Goal: Information Seeking & Learning: Check status

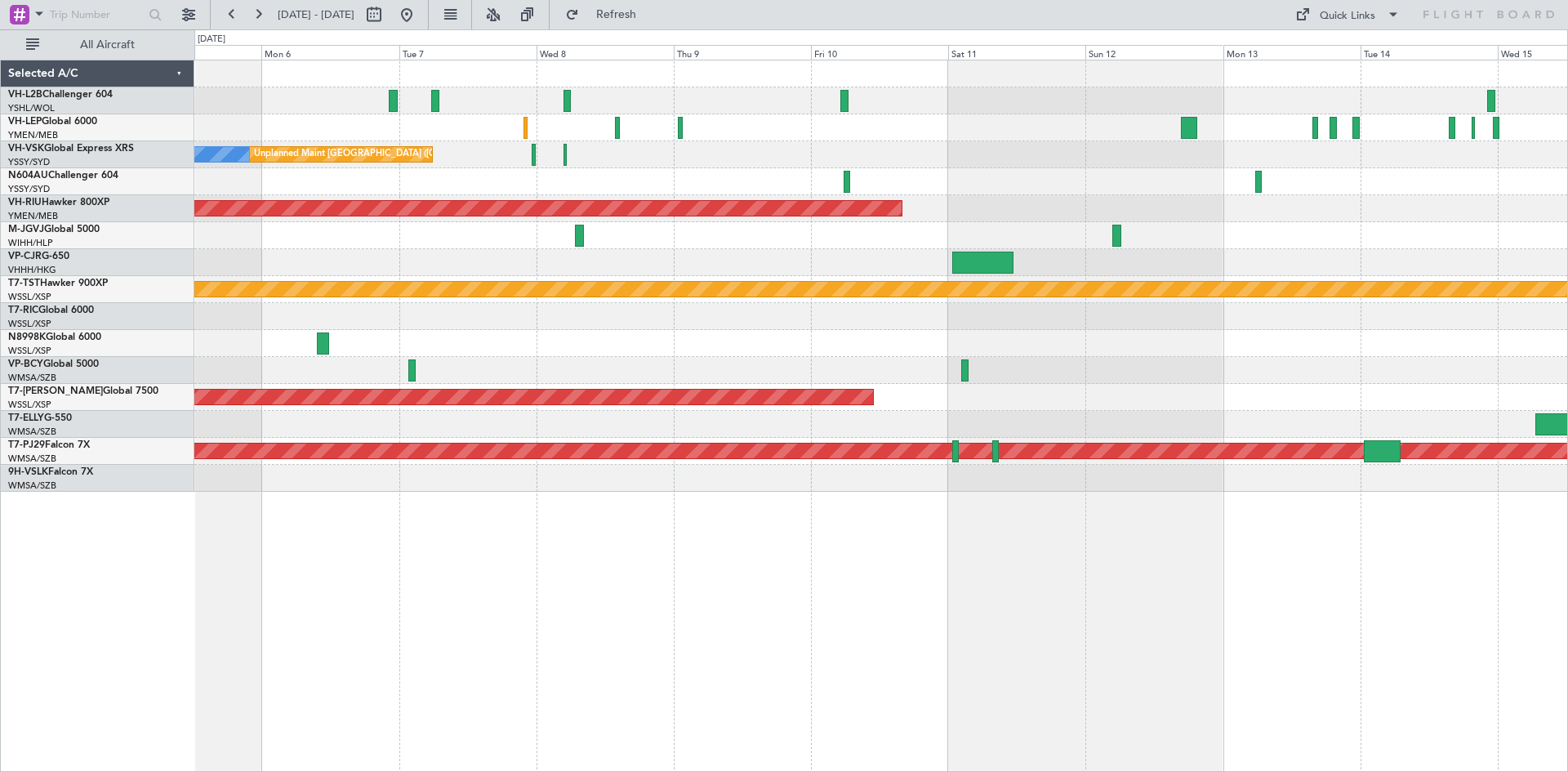
click at [592, 340] on div "No Crew Unplanned Maint [GEOGRAPHIC_DATA] ([GEOGRAPHIC_DATA]) Planned Maint [GE…" at bounding box center [881, 276] width 1373 height 432
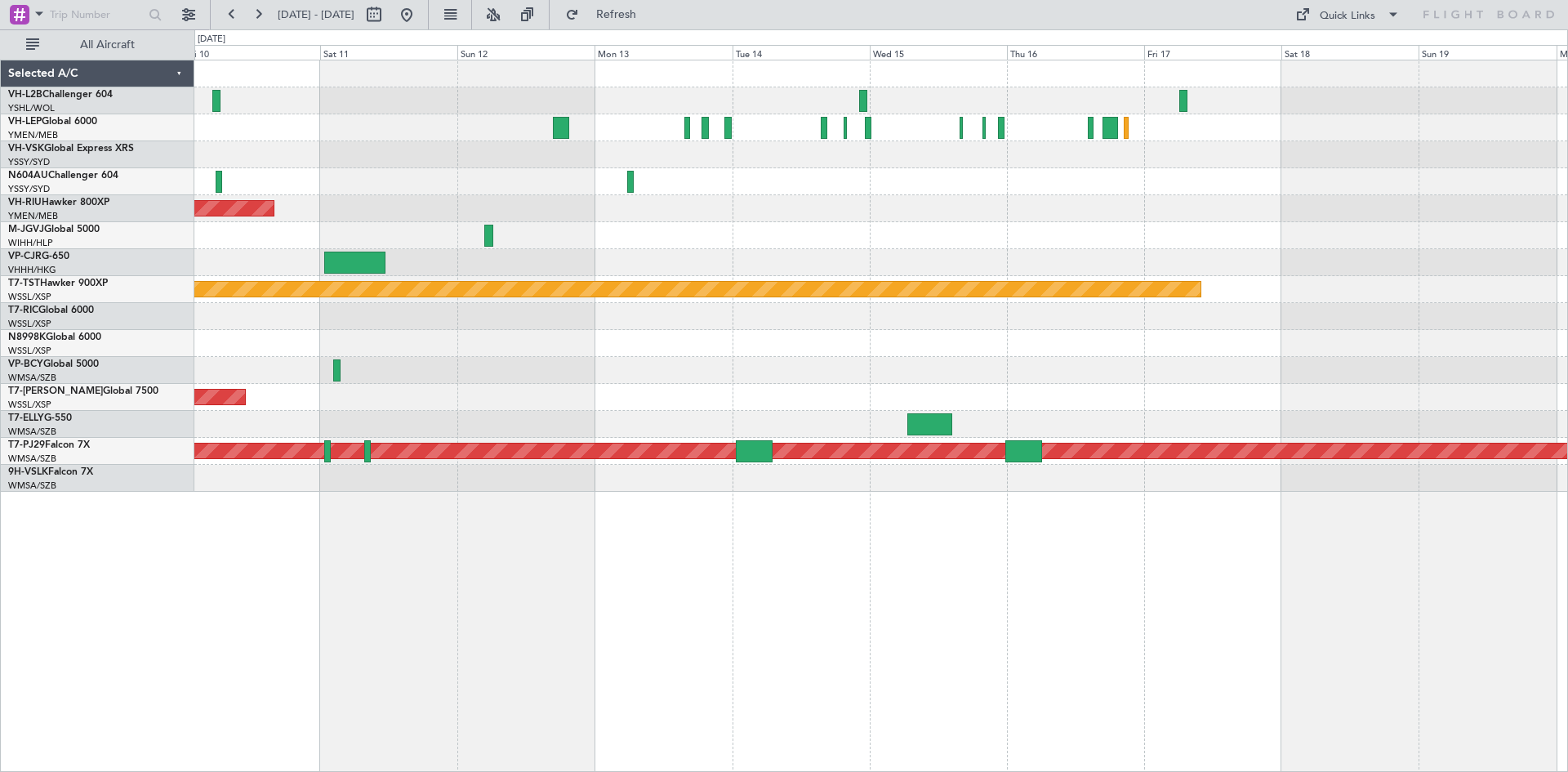
click at [572, 495] on div "Planned Maint [GEOGRAPHIC_DATA] ([GEOGRAPHIC_DATA]) Planned Maint [GEOGRAPHIC_D…" at bounding box center [881, 416] width 1374 height 712
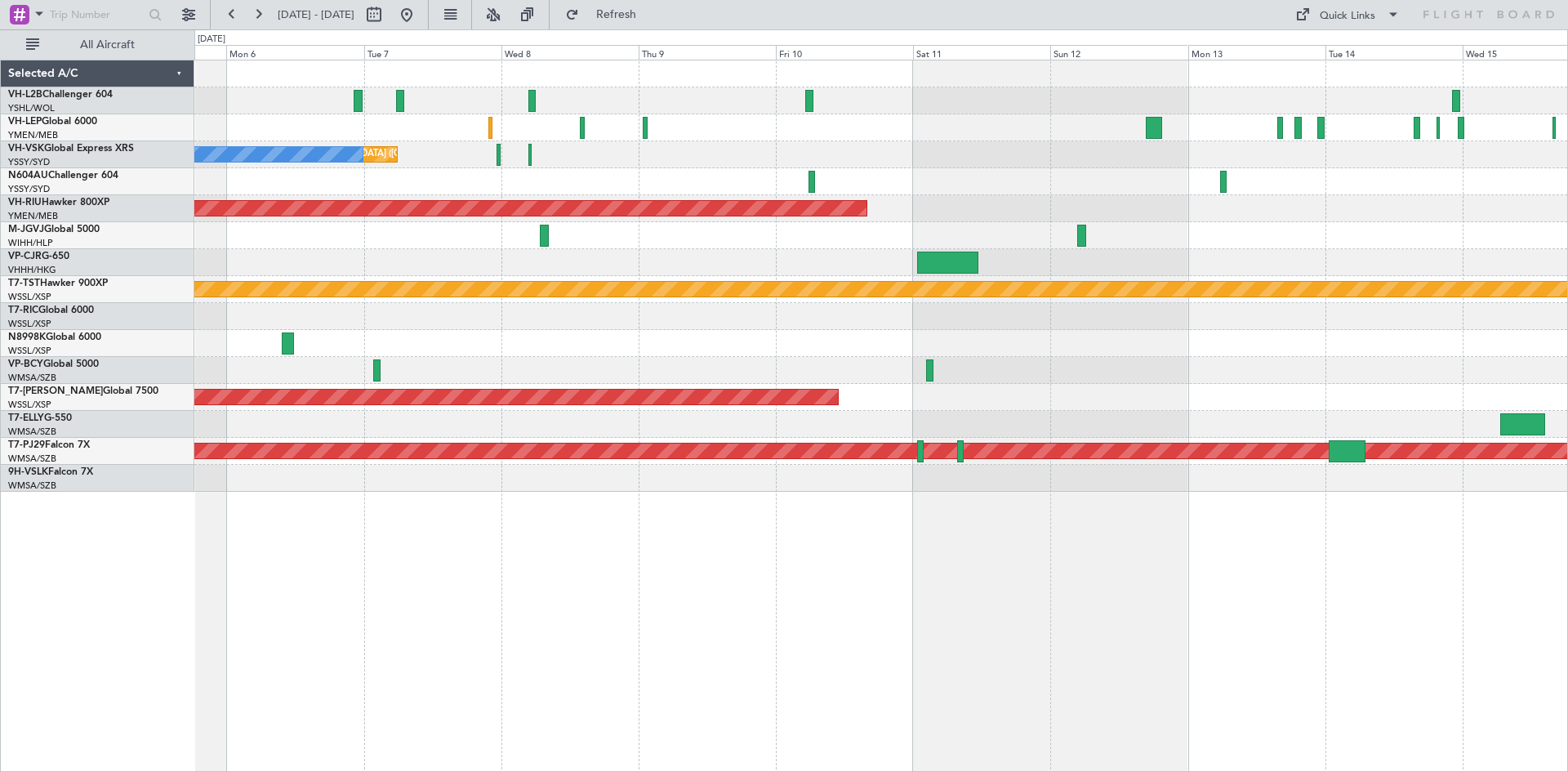
click at [1079, 254] on div "Unplanned Maint [GEOGRAPHIC_DATA] ([GEOGRAPHIC_DATA]) No Crew Planned Maint [GE…" at bounding box center [881, 276] width 1373 height 432
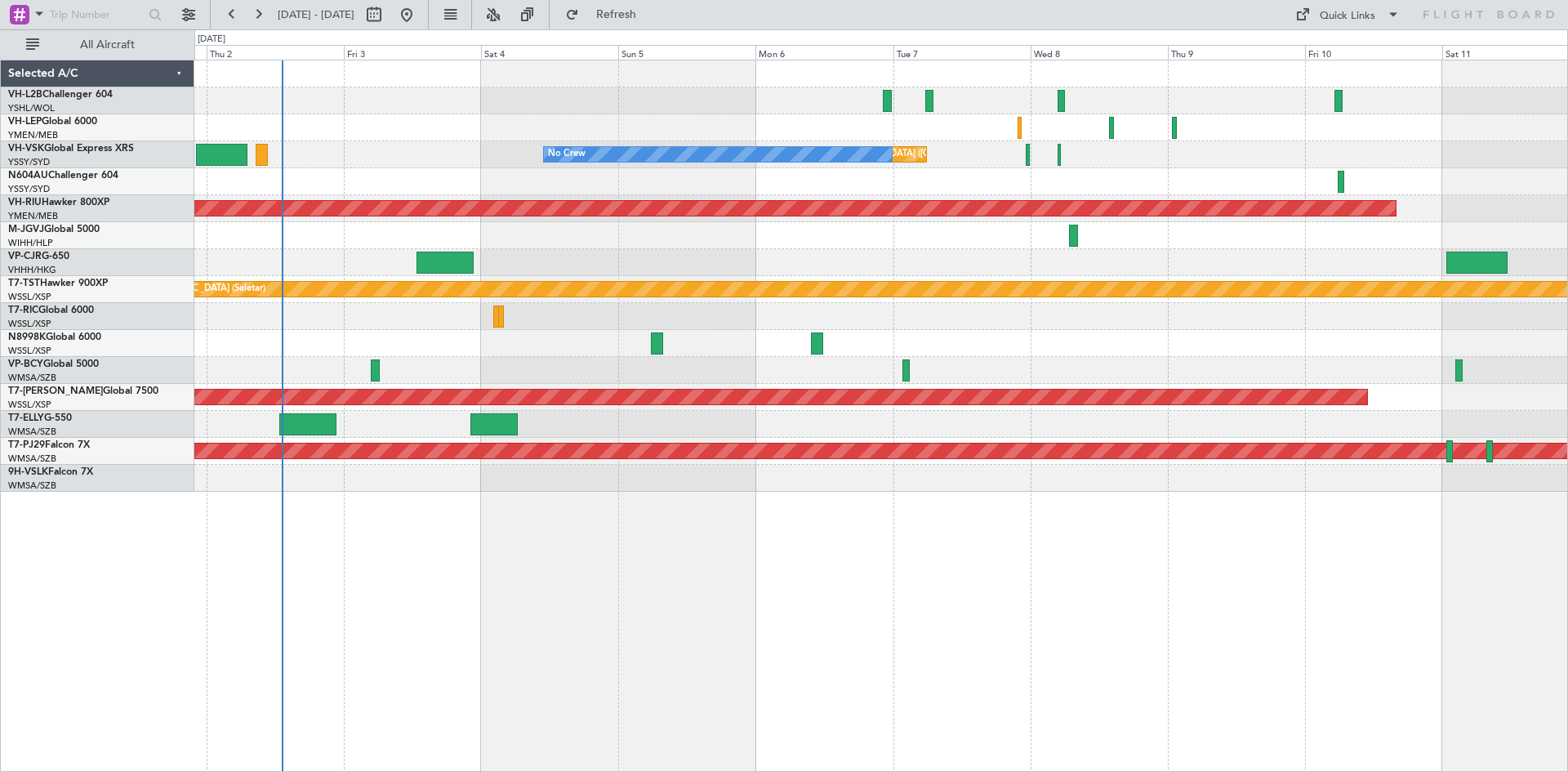
click at [997, 186] on div "Unplanned Maint [GEOGRAPHIC_DATA] ([GEOGRAPHIC_DATA]) No Crew Unplanned Maint S…" at bounding box center [881, 276] width 1373 height 432
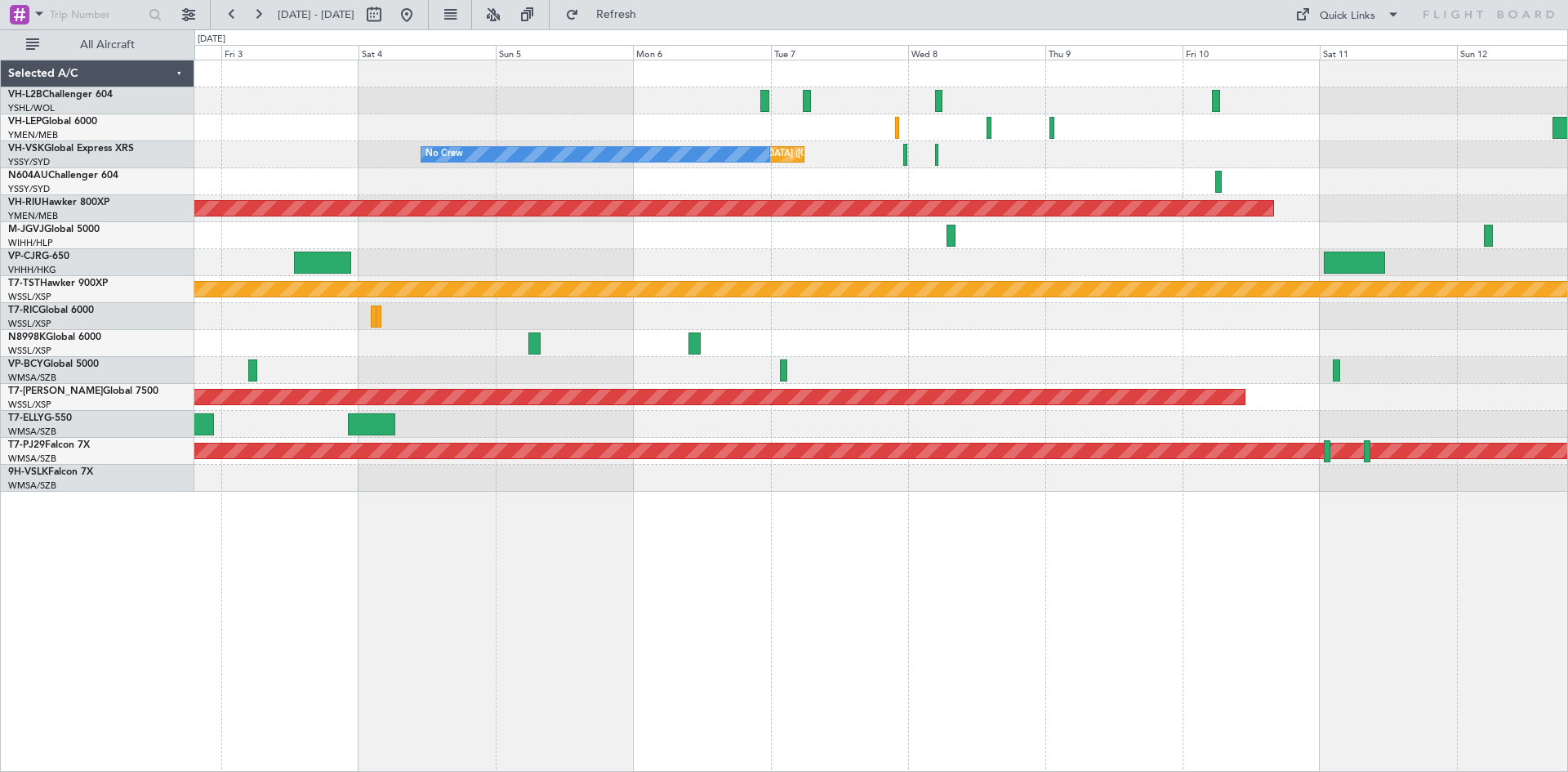
click at [1048, 195] on div "Unplanned Maint [GEOGRAPHIC_DATA] ([GEOGRAPHIC_DATA]) No Crew Planned Maint [GE…" at bounding box center [881, 276] width 1373 height 432
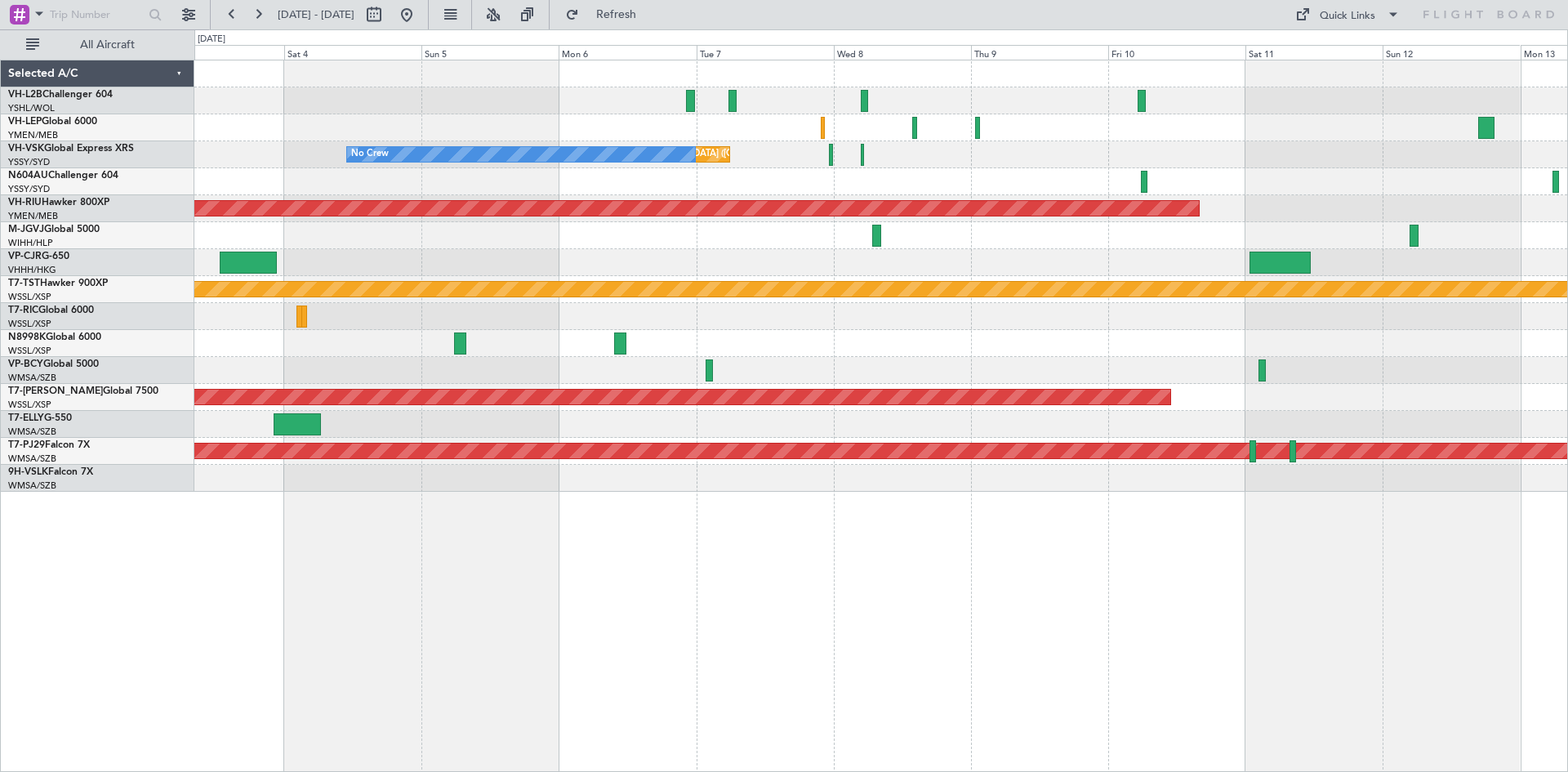
click at [1026, 161] on div "Unplanned Maint [GEOGRAPHIC_DATA] ([GEOGRAPHIC_DATA]) No Crew Planned Maint [GE…" at bounding box center [881, 276] width 1373 height 432
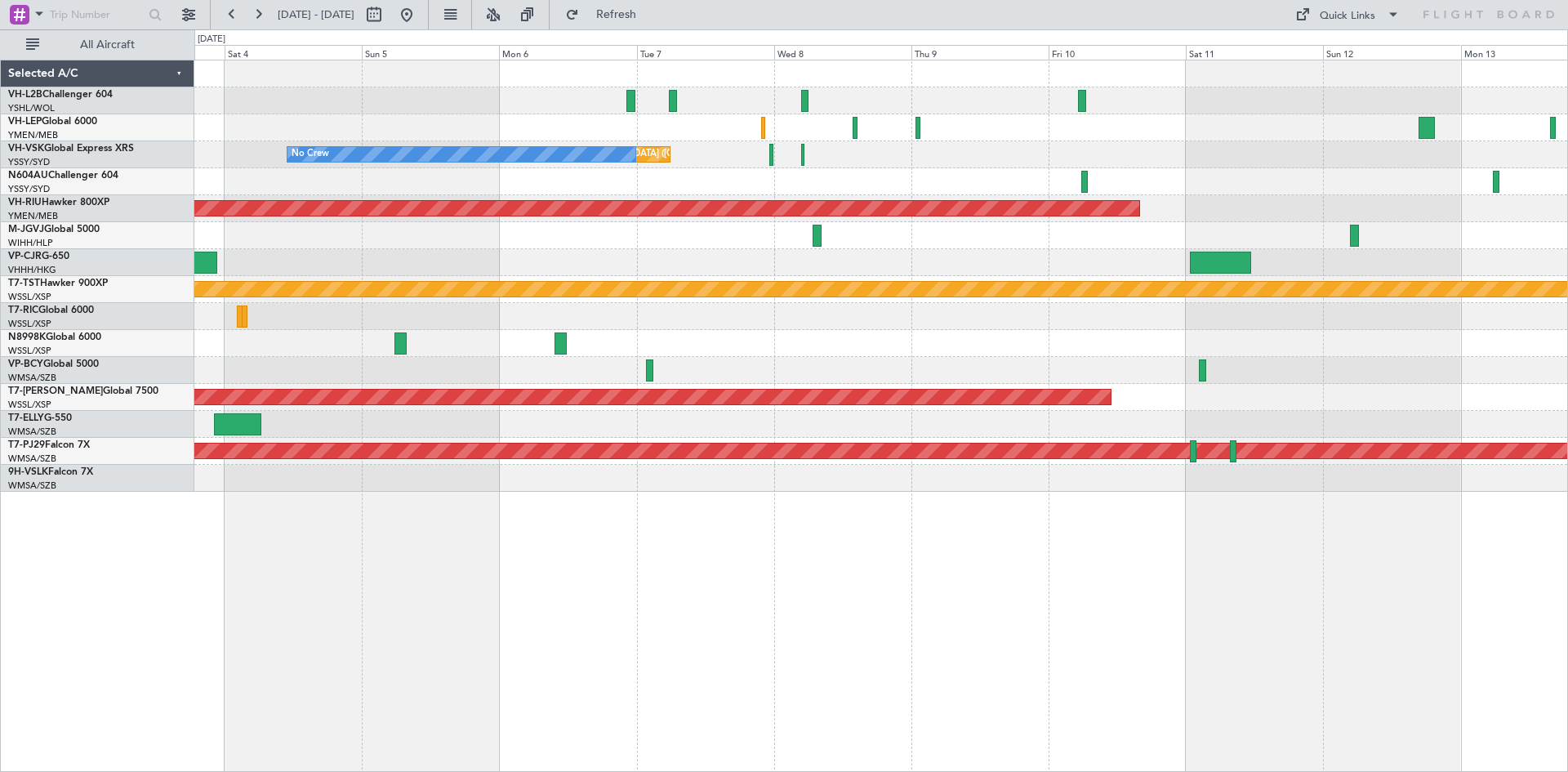
click at [1101, 160] on div "Unplanned Maint [GEOGRAPHIC_DATA] ([GEOGRAPHIC_DATA]) No Crew" at bounding box center [881, 155] width 1373 height 27
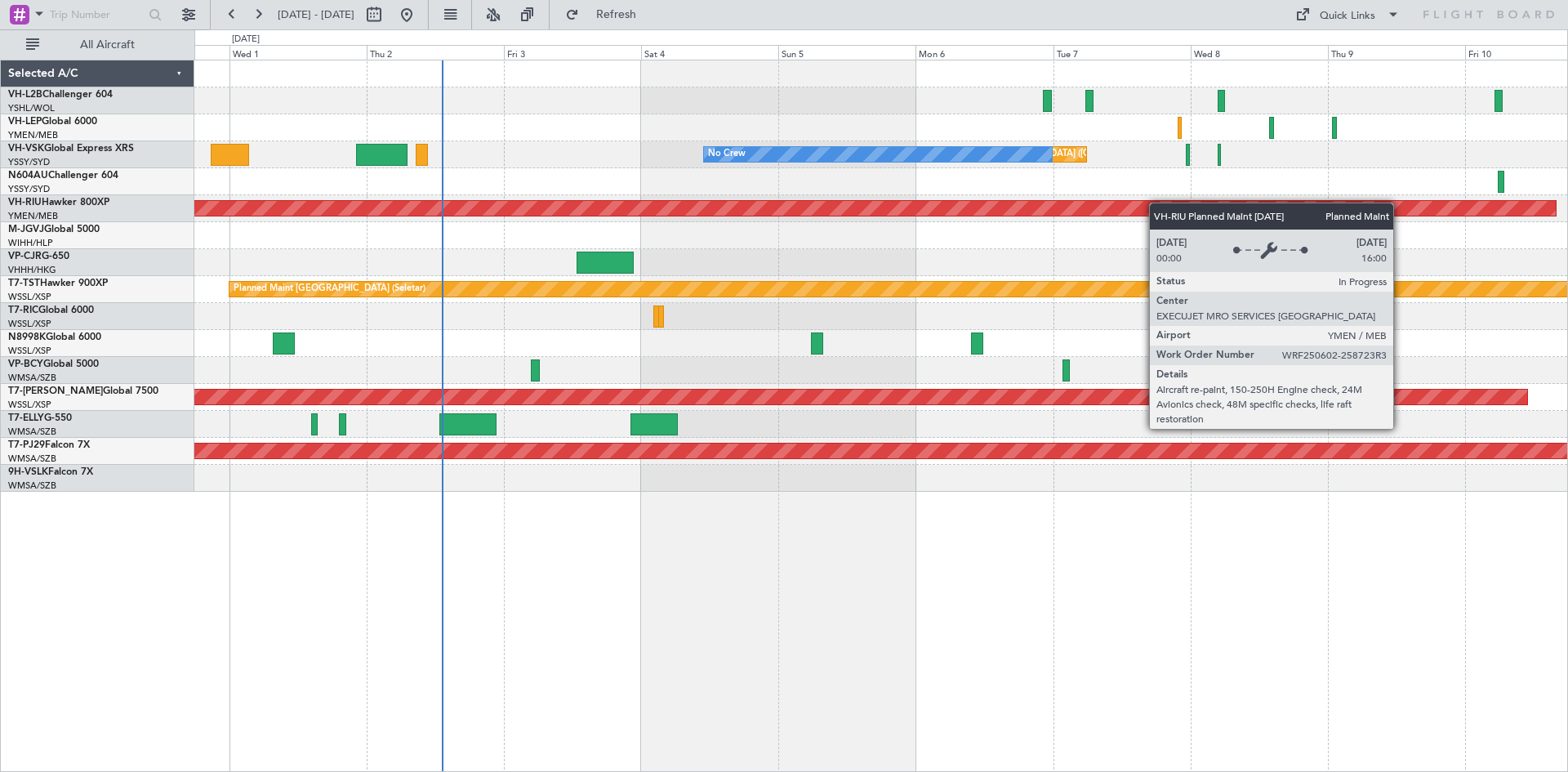
click at [1259, 214] on div "Unplanned Maint [GEOGRAPHIC_DATA] ([GEOGRAPHIC_DATA]) No Crew Unplanned Maint S…" at bounding box center [881, 276] width 1373 height 432
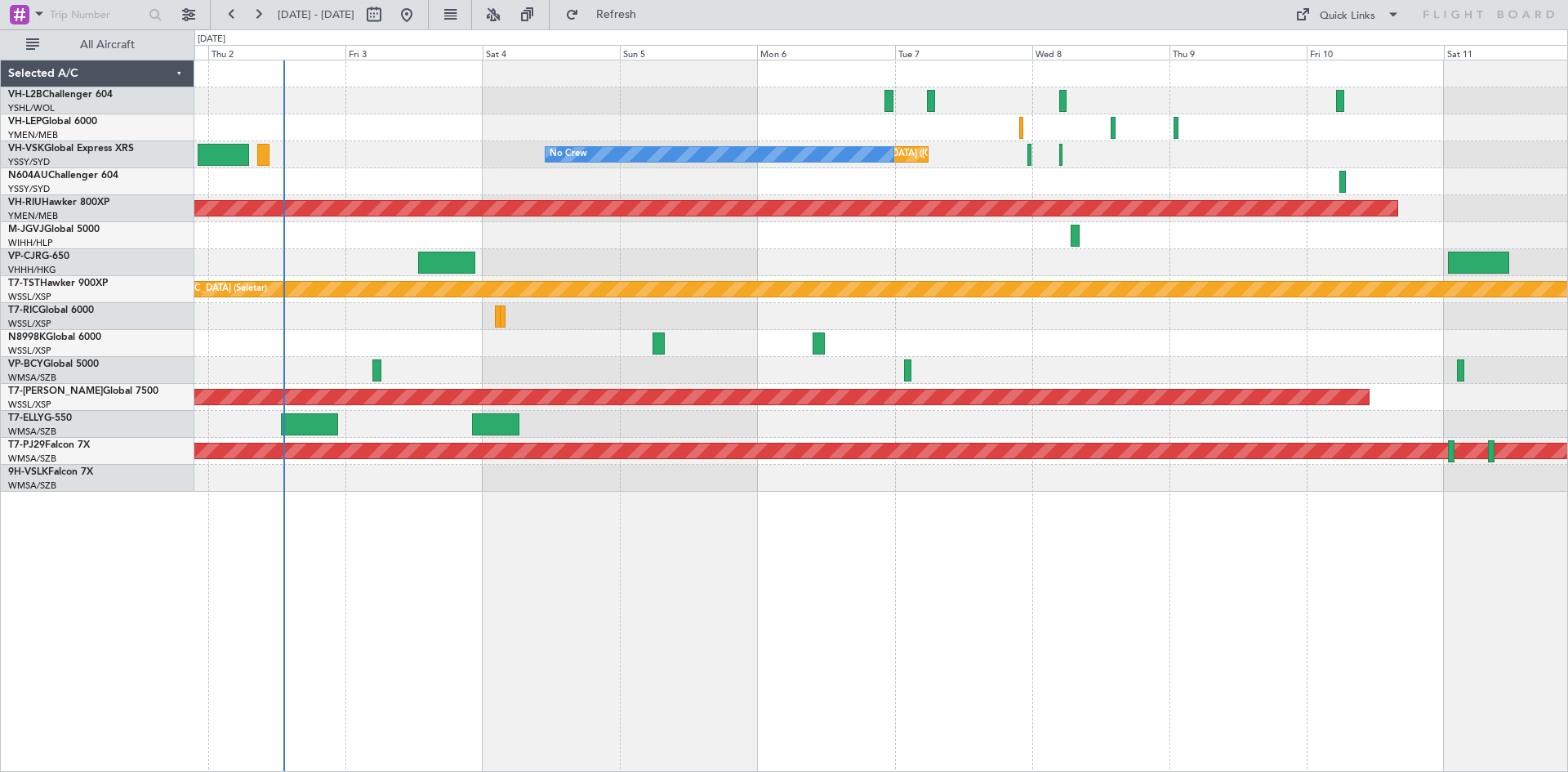
click at [945, 186] on div "Unplanned Maint [GEOGRAPHIC_DATA] ([GEOGRAPHIC_DATA]) No Crew Unplanned Maint S…" at bounding box center [881, 276] width 1373 height 432
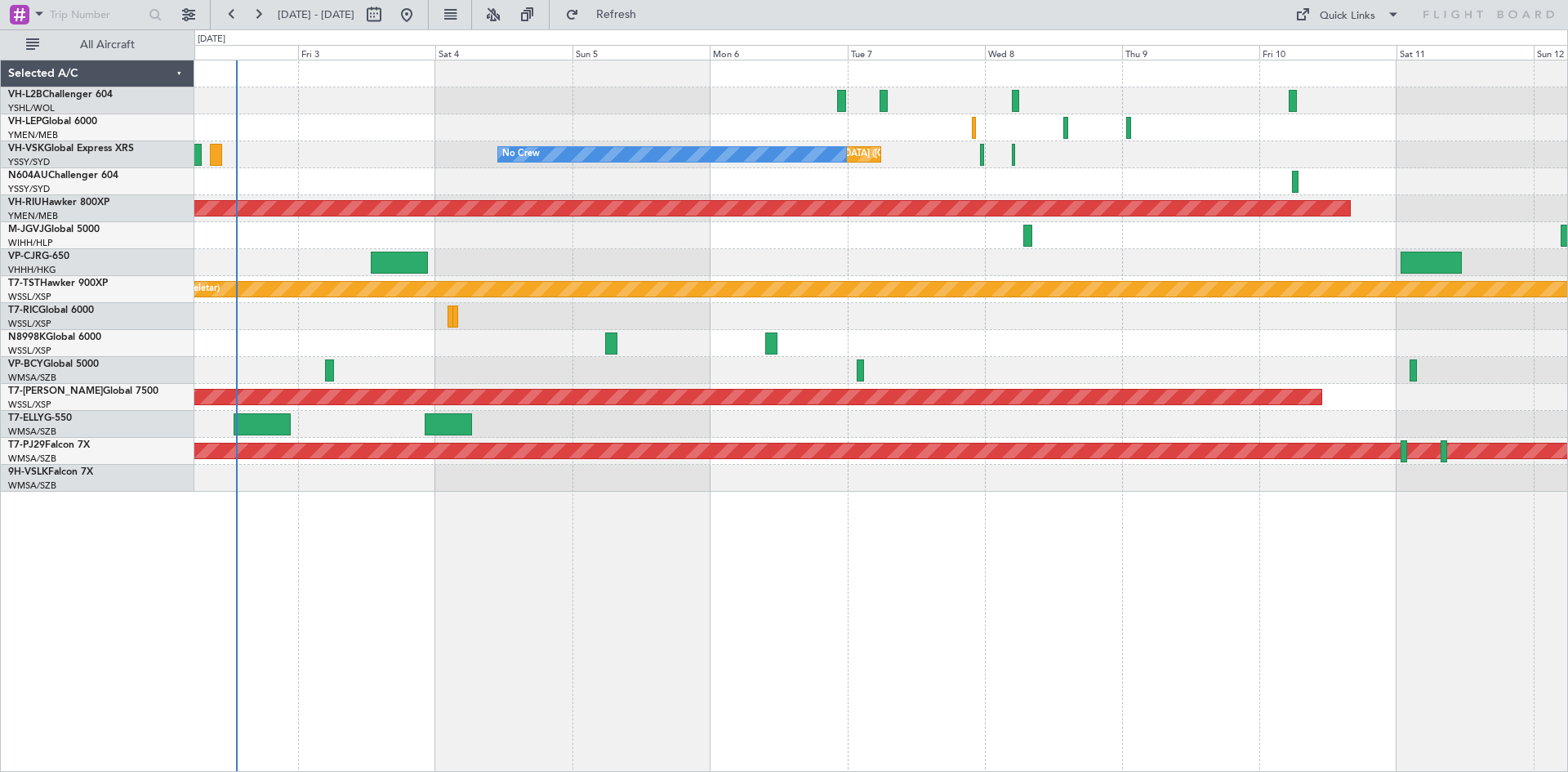
click at [1277, 269] on div "Planned Maint [GEOGRAPHIC_DATA] ([GEOGRAPHIC_DATA] Intl)" at bounding box center [881, 262] width 1373 height 27
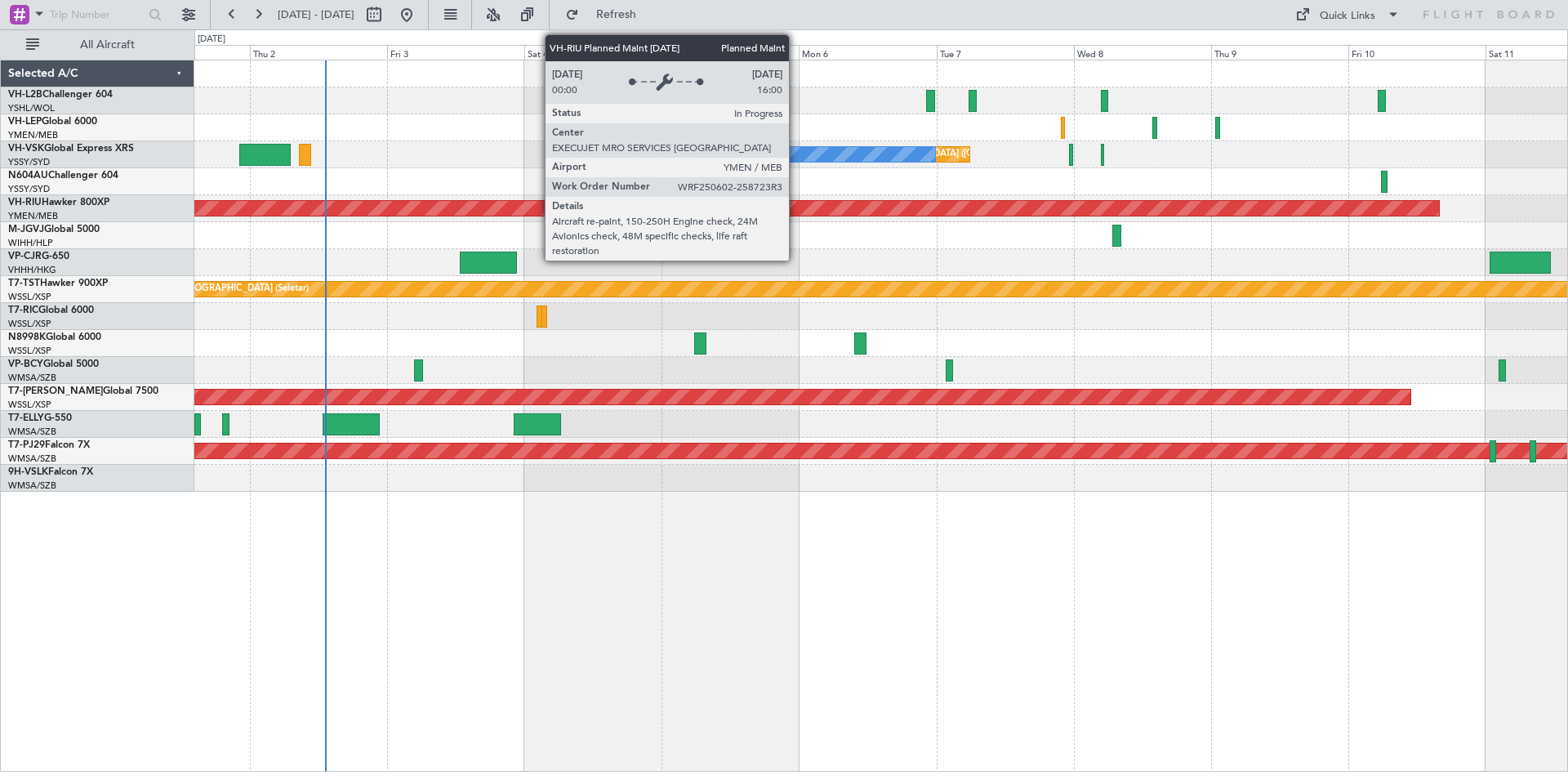
click at [886, 206] on div "Planned Maint [GEOGRAPHIC_DATA] ([GEOGRAPHIC_DATA])" at bounding box center [130, 208] width 2617 height 15
